Goal: Task Accomplishment & Management: Manage account settings

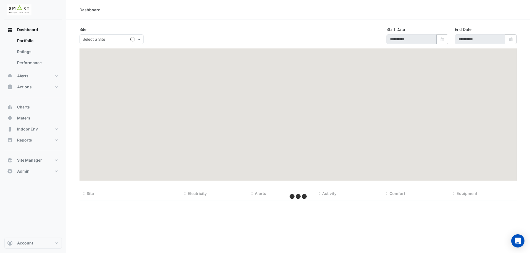
type input "**********"
select select "***"
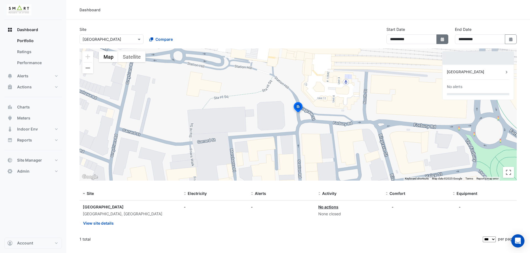
click at [439, 36] on button "Select Date" at bounding box center [442, 39] width 12 height 10
select select "*"
select select "****"
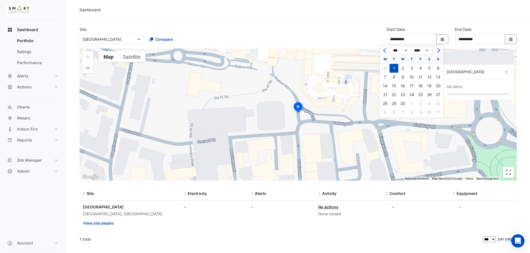
click at [434, 51] on button "Next month" at bounding box center [437, 50] width 7 height 9
select select "*"
click at [434, 51] on div at bounding box center [437, 50] width 11 height 9
click at [438, 51] on div at bounding box center [437, 50] width 11 height 9
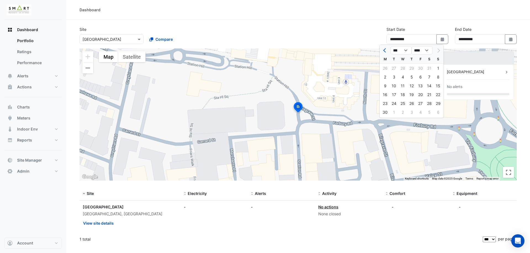
click at [438, 51] on div at bounding box center [437, 50] width 11 height 9
click at [438, 50] on div at bounding box center [437, 50] width 11 height 9
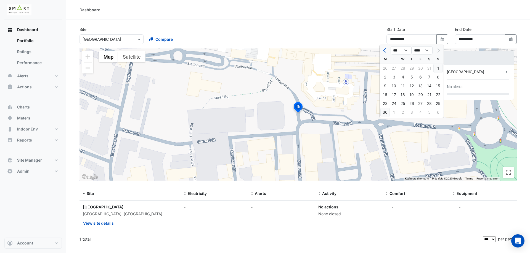
click at [386, 113] on div "30" at bounding box center [384, 112] width 9 height 9
type input "**********"
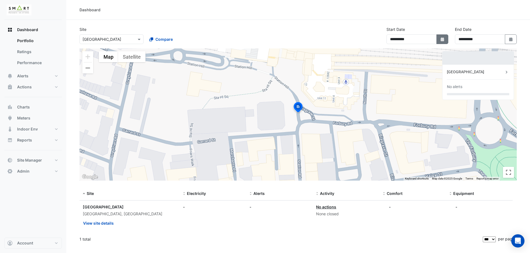
click at [444, 39] on icon "Select Date" at bounding box center [442, 40] width 5 height 4
select select "*"
select select "****"
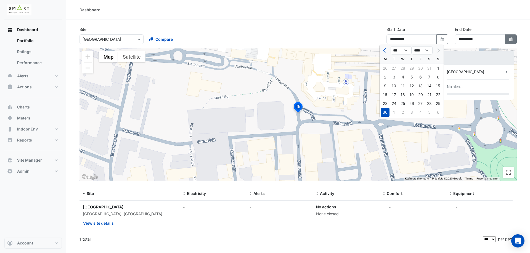
click at [513, 42] on button "Select Date" at bounding box center [510, 39] width 12 height 10
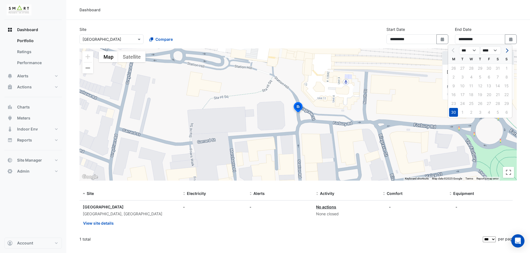
click at [506, 54] on button "Next month" at bounding box center [506, 50] width 7 height 9
select select "*"
click at [454, 83] on div "11" at bounding box center [453, 86] width 9 height 9
type input "**********"
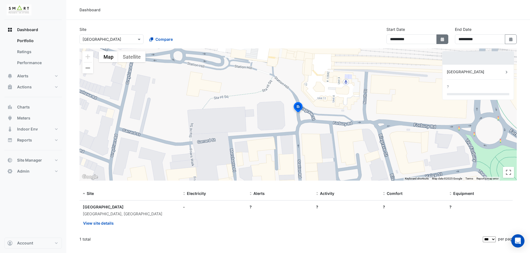
click at [440, 38] on icon "button" at bounding box center [441, 40] width 3 height 4
select select "*"
select select "****"
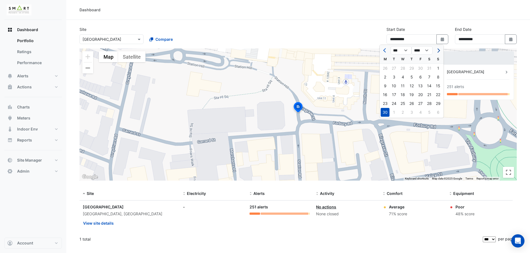
click at [438, 50] on span "Next month" at bounding box center [438, 51] width 4 height 4
select select "*"
click at [386, 79] on div "4" at bounding box center [384, 77] width 9 height 9
type input "**********"
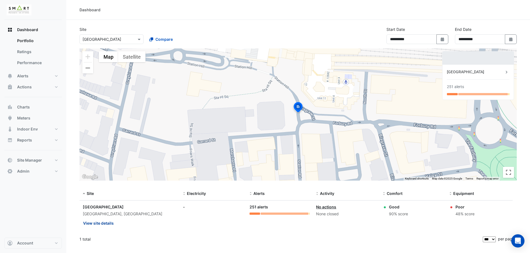
click at [95, 225] on button "View site details" at bounding box center [98, 224] width 31 height 10
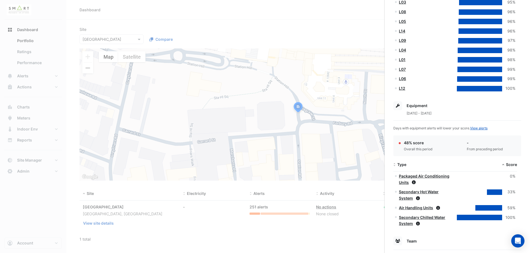
scroll to position [215, 0]
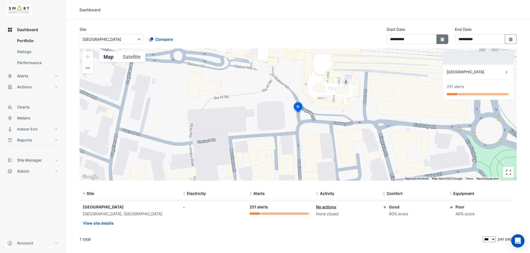
click at [444, 44] on button "Select Date" at bounding box center [442, 39] width 12 height 10
select select "*"
select select "****"
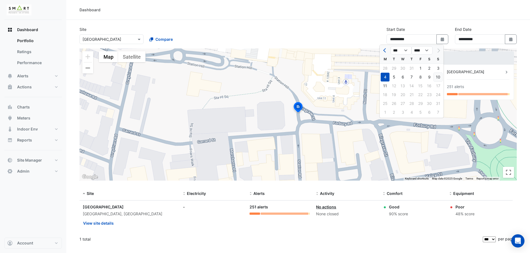
click at [436, 78] on div "10" at bounding box center [437, 77] width 9 height 9
type input "**********"
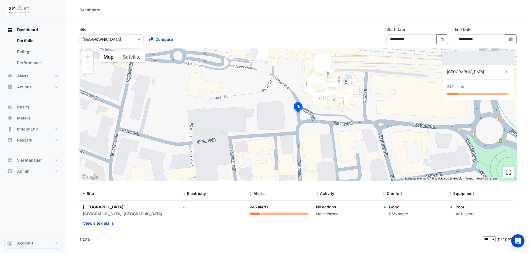
click at [104, 225] on button "View site details" at bounding box center [98, 224] width 31 height 10
click at [25, 77] on span "Alerts" at bounding box center [22, 76] width 11 height 6
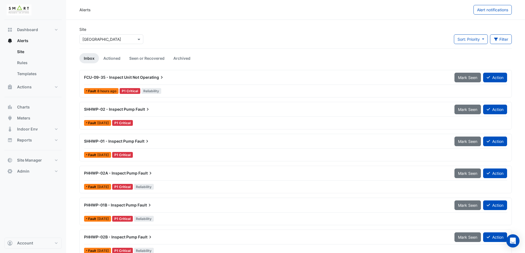
click at [143, 79] on span "Operating" at bounding box center [152, 78] width 25 height 6
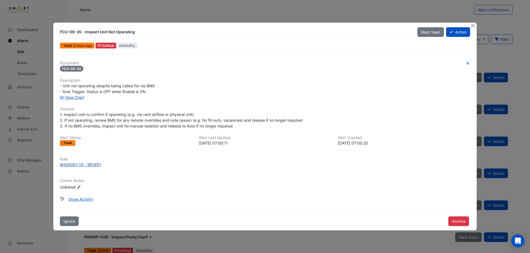
click at [87, 166] on div "AHU0001-10 - 981951" at bounding box center [80, 165] width 41 height 6
click at [471, 26] on button "Close" at bounding box center [472, 26] width 6 height 6
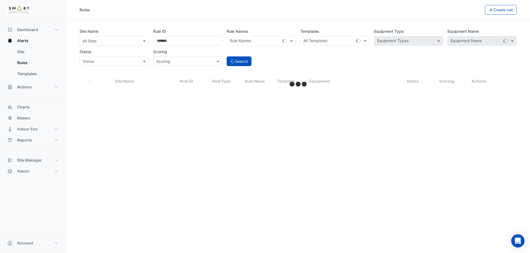
select select "***"
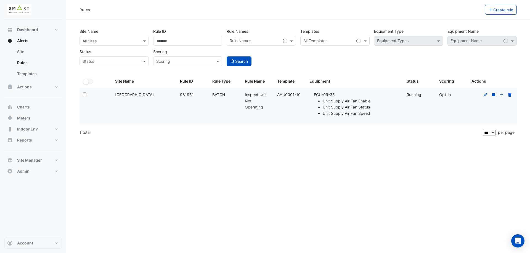
click at [485, 94] on icon at bounding box center [485, 95] width 5 height 4
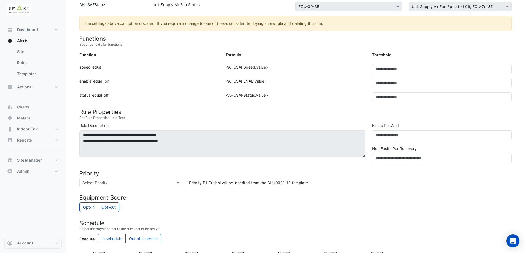
scroll to position [133, 0]
click at [29, 82] on button "Actions" at bounding box center [32, 87] width 57 height 11
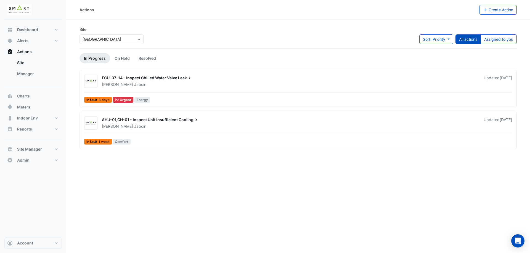
click at [134, 82] on span "Jaboin" at bounding box center [140, 85] width 12 height 6
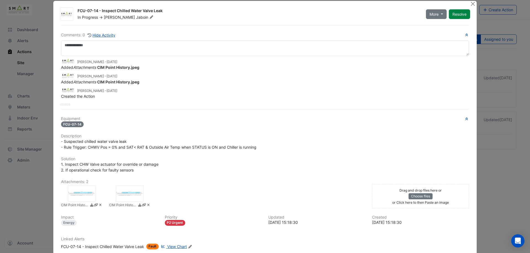
scroll to position [7, 0]
click at [438, 15] on button "More" at bounding box center [436, 14] width 21 height 10
click at [317, 11] on div "FCU-07-14 - Inspect Chilled Water Valve Leak" at bounding box center [248, 11] width 341 height 7
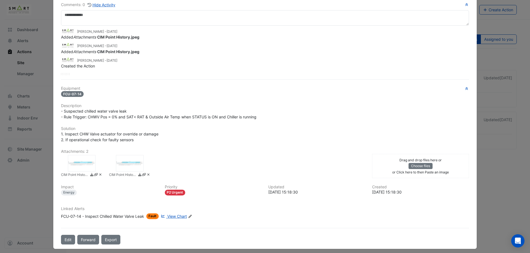
scroll to position [41, 0]
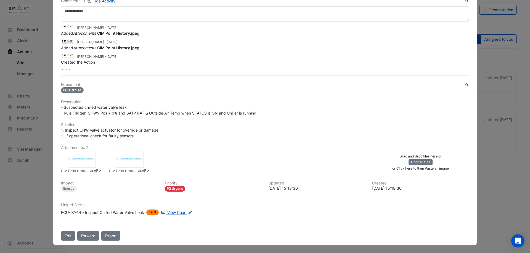
click at [174, 188] on div "P2 Urgent" at bounding box center [175, 189] width 21 height 6
click at [90, 235] on button "Forward" at bounding box center [88, 236] width 22 height 10
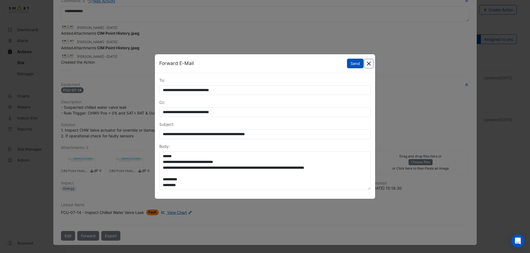
click at [369, 65] on button "Close" at bounding box center [368, 64] width 8 height 8
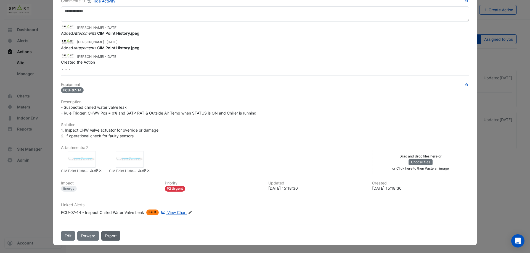
click at [112, 237] on link "Export" at bounding box center [110, 236] width 19 height 10
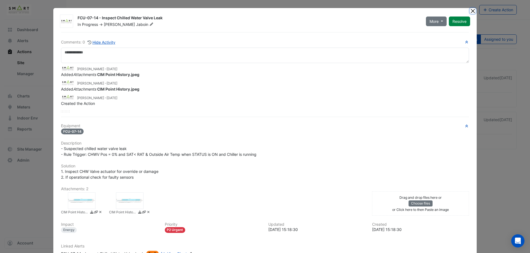
click at [470, 10] on button "Close" at bounding box center [472, 11] width 6 height 6
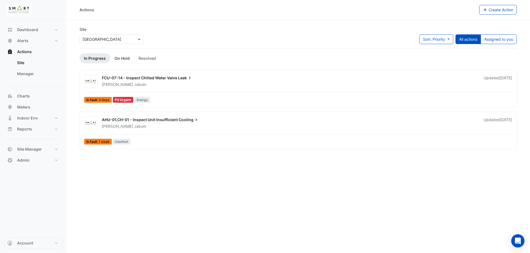
click at [120, 56] on link "On Hold" at bounding box center [122, 58] width 24 height 10
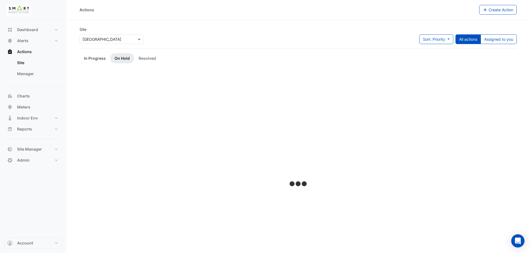
click at [81, 61] on link "In Progress" at bounding box center [94, 58] width 31 height 10
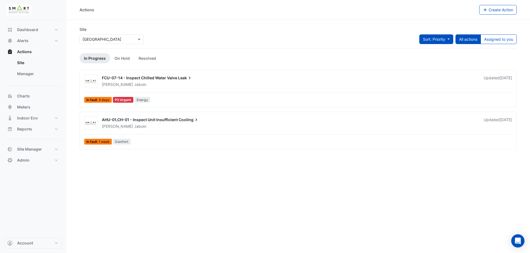
click at [450, 36] on button "Sort: Priority" at bounding box center [436, 39] width 34 height 10
click at [337, 20] on section "Site Select a Site × Thames Tower Sort: Priority All actions Assigned to you In…" at bounding box center [297, 85] width 463 height 130
click at [33, 74] on link "Manager" at bounding box center [37, 73] width 49 height 11
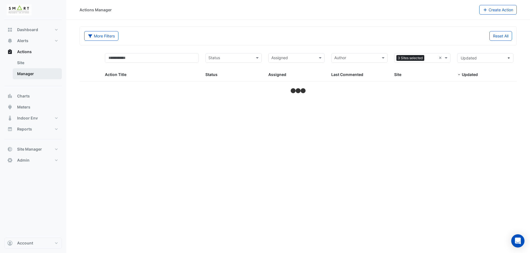
select select "***"
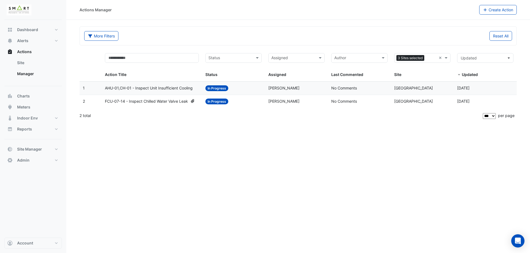
click at [94, 100] on div "2" at bounding box center [90, 101] width 15 height 6
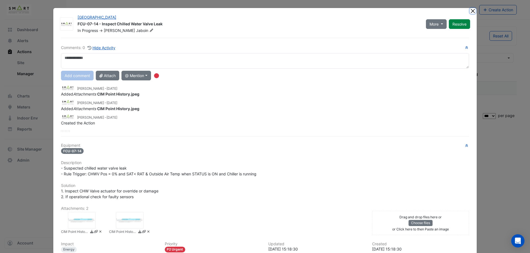
click at [470, 10] on button "Close" at bounding box center [472, 11] width 6 height 6
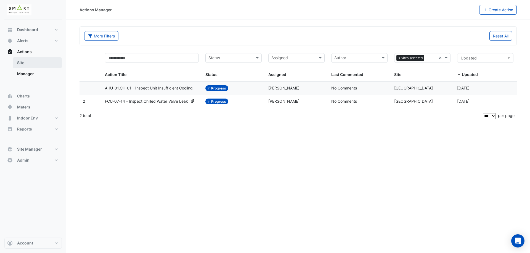
click at [24, 60] on link "Site" at bounding box center [37, 62] width 49 height 11
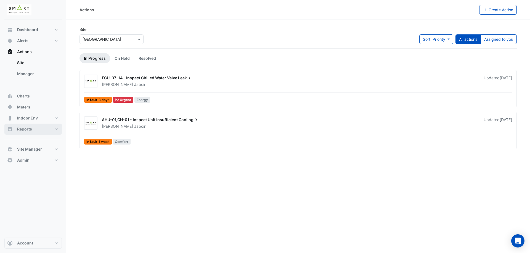
click at [28, 132] on button "Reports" at bounding box center [32, 129] width 57 height 11
select select "***"
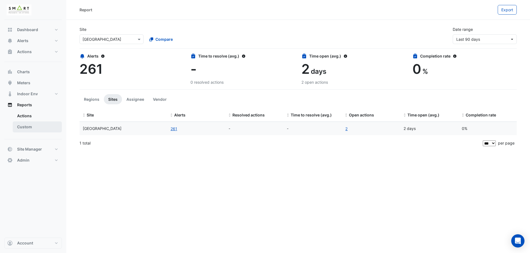
click at [28, 127] on link "Custom" at bounding box center [37, 127] width 49 height 11
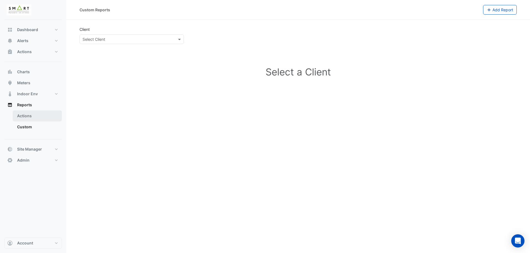
click at [26, 113] on link "Actions" at bounding box center [37, 116] width 49 height 11
select select "***"
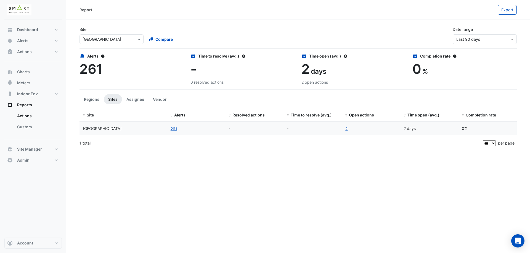
click at [309, 71] on div "2 days" at bounding box center [353, 69] width 104 height 16
click at [279, 69] on div "-" at bounding box center [242, 69] width 104 height 16
click at [134, 101] on button "Assignee" at bounding box center [135, 99] width 26 height 10
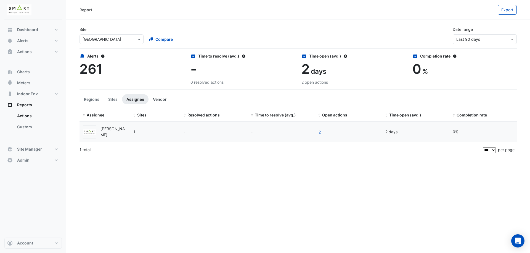
click at [161, 95] on button "Vendor" at bounding box center [159, 99] width 23 height 10
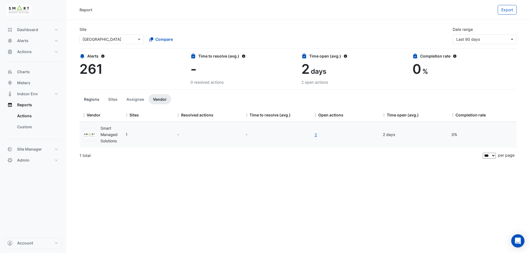
click at [100, 98] on button "Regions" at bounding box center [91, 99] width 24 height 10
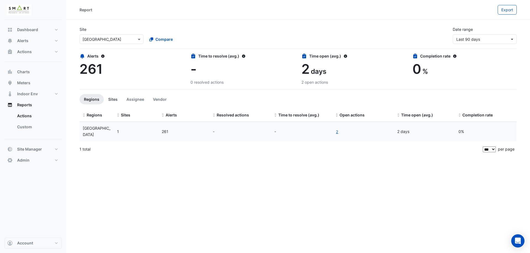
click at [113, 98] on button "Sites" at bounding box center [113, 99] width 18 height 10
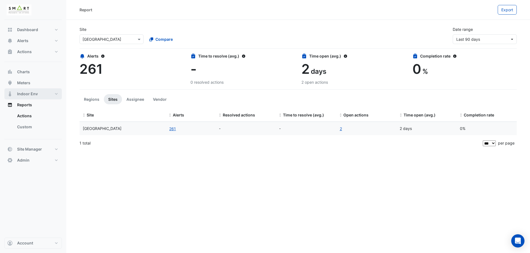
click at [32, 97] on button "Indoor Env" at bounding box center [32, 94] width 57 height 11
